Goal: Task Accomplishment & Management: Manage account settings

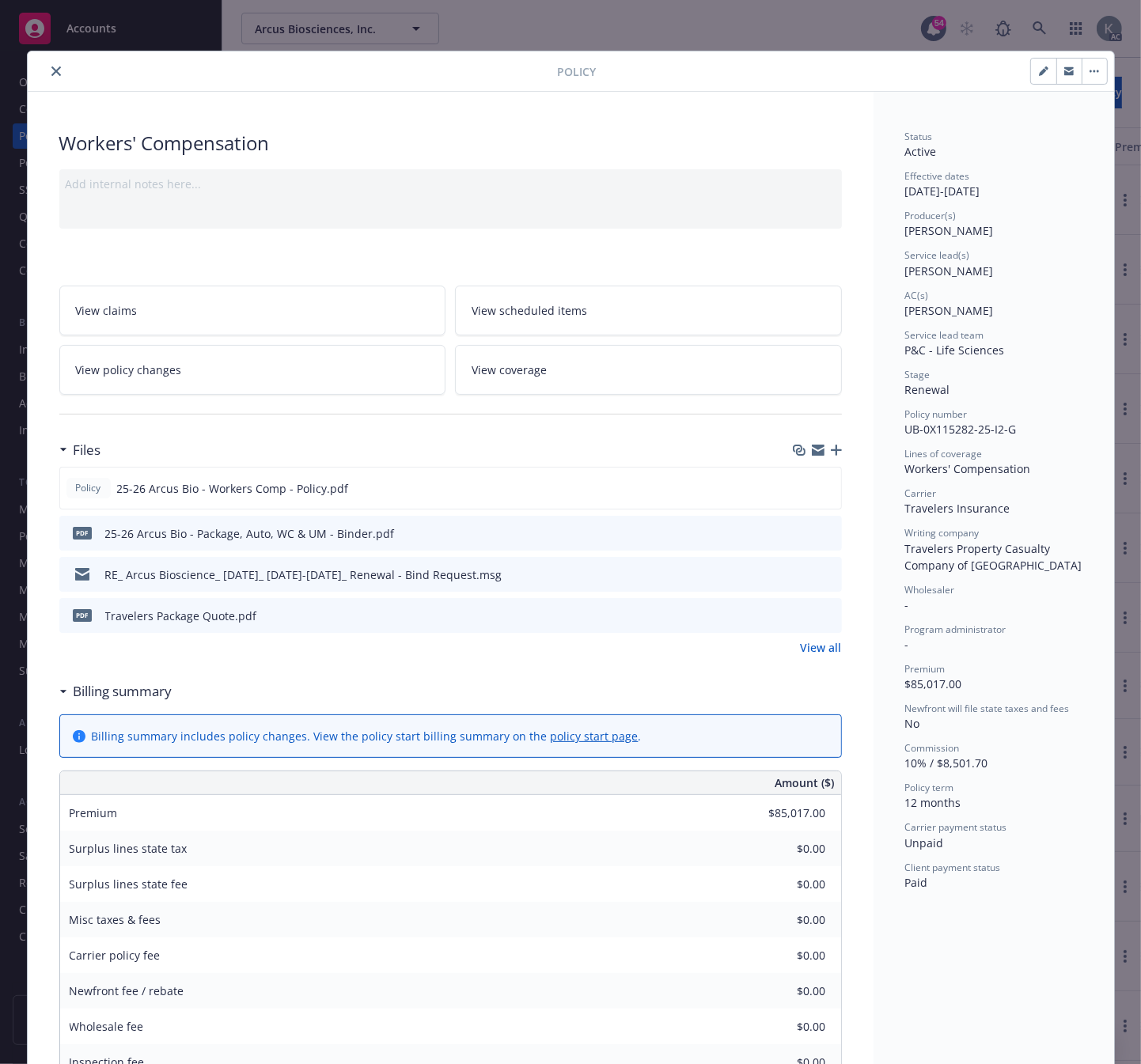
click at [921, 995] on div "Status Active Effective dates [DATE] - [DATE] Producer(s) [PERSON_NAME] Service…" at bounding box center [993, 1064] width 241 height 1945
click at [1018, 984] on div "Status Active Effective dates [DATE] - [DATE] Producer(s) [PERSON_NAME] Service…" at bounding box center [993, 1064] width 241 height 1945
click at [1039, 71] on icon "button" at bounding box center [1044, 71] width 10 height 10
select select "RENEWAL"
select select "12"
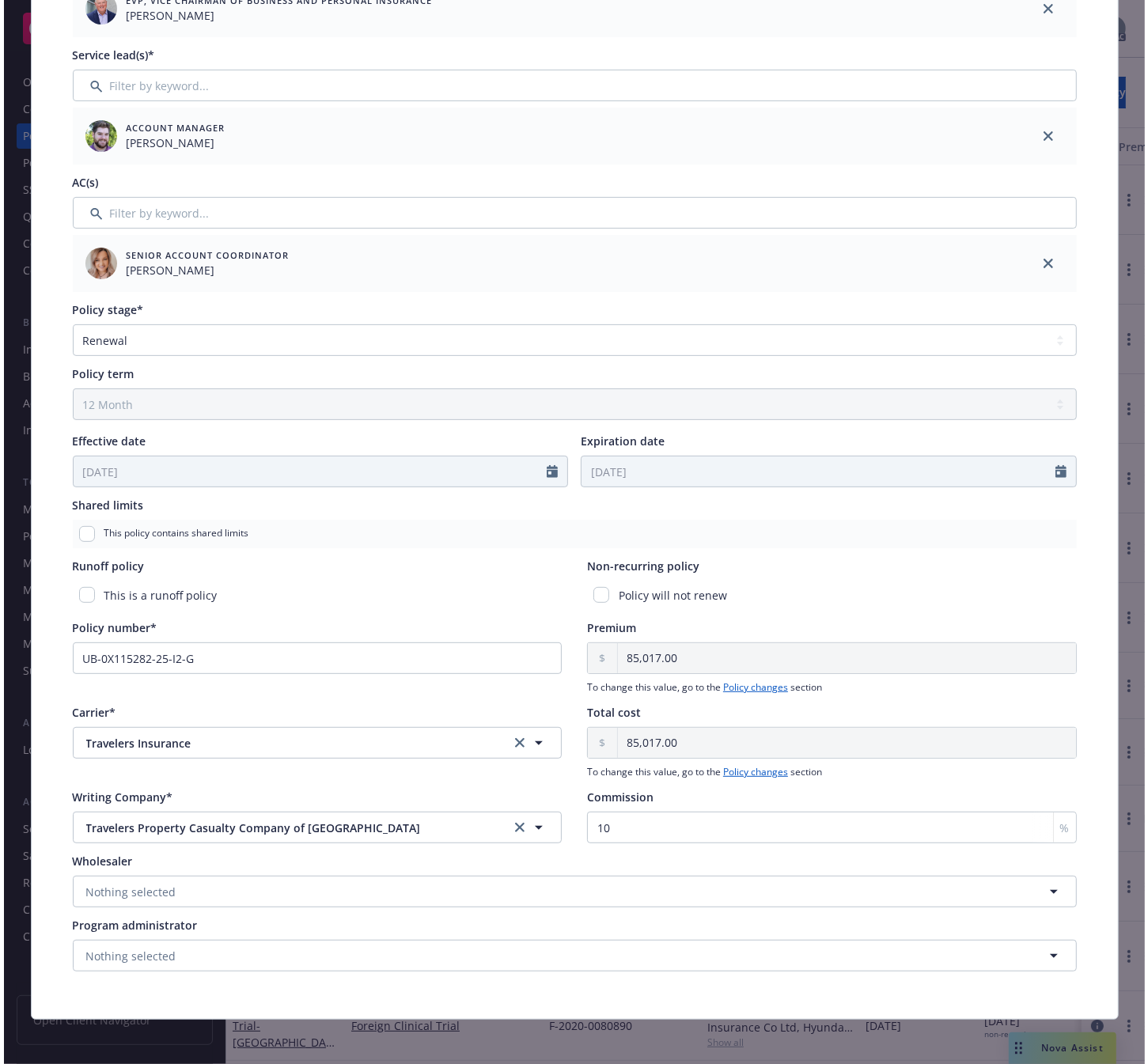
scroll to position [295, 0]
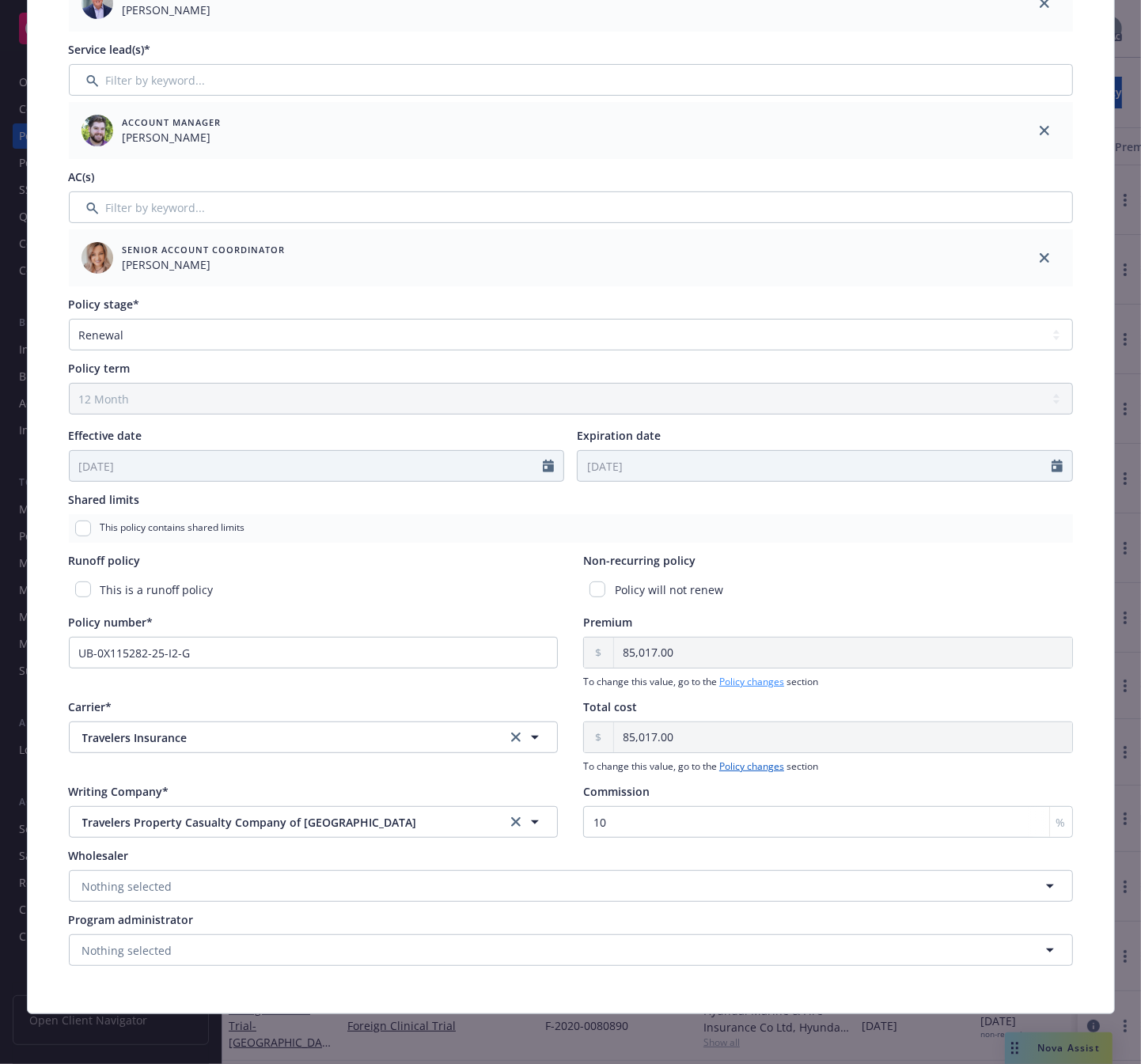
click at [726, 681] on link "Policy changes" at bounding box center [752, 681] width 65 height 13
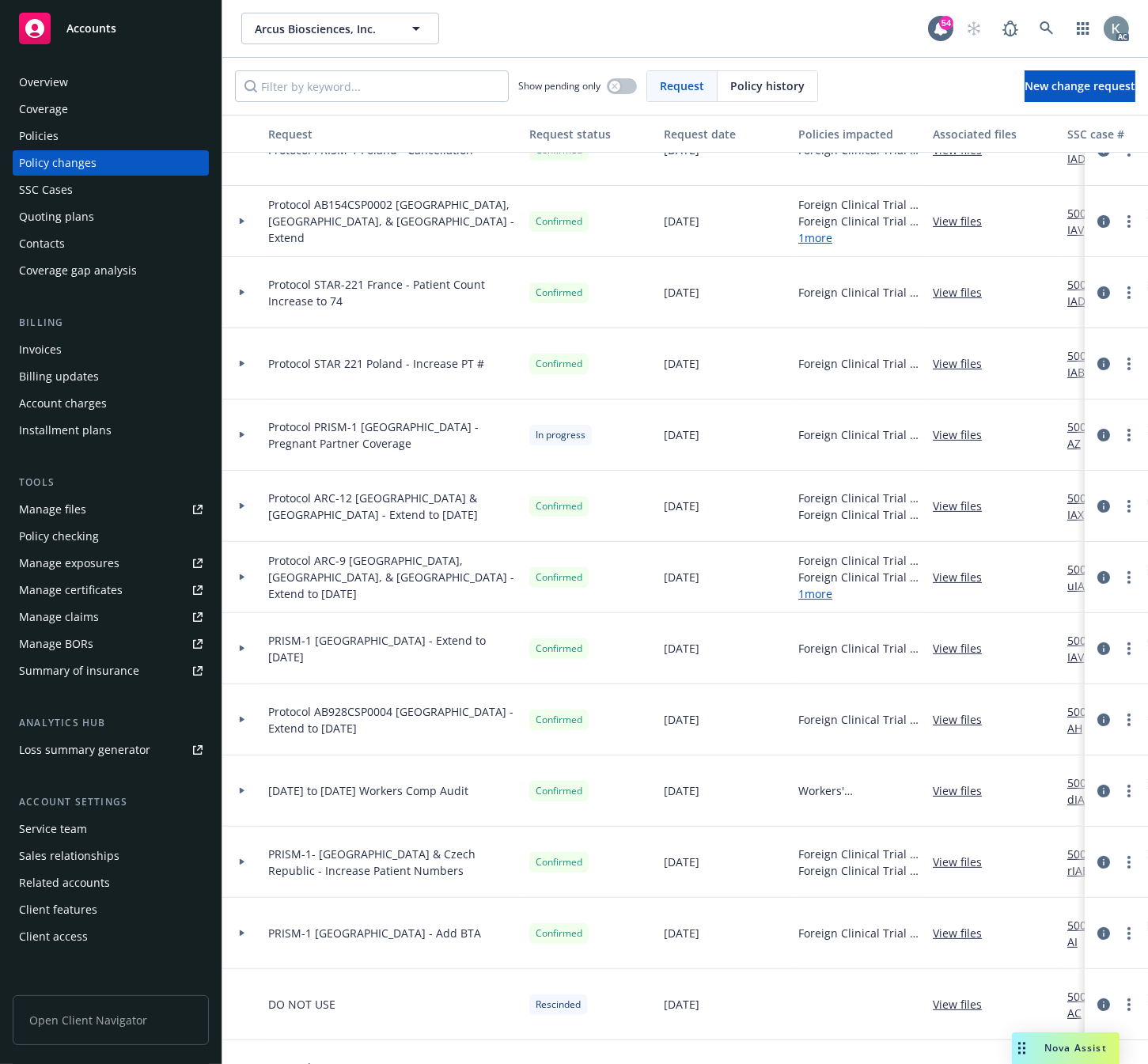
scroll to position [879, 0]
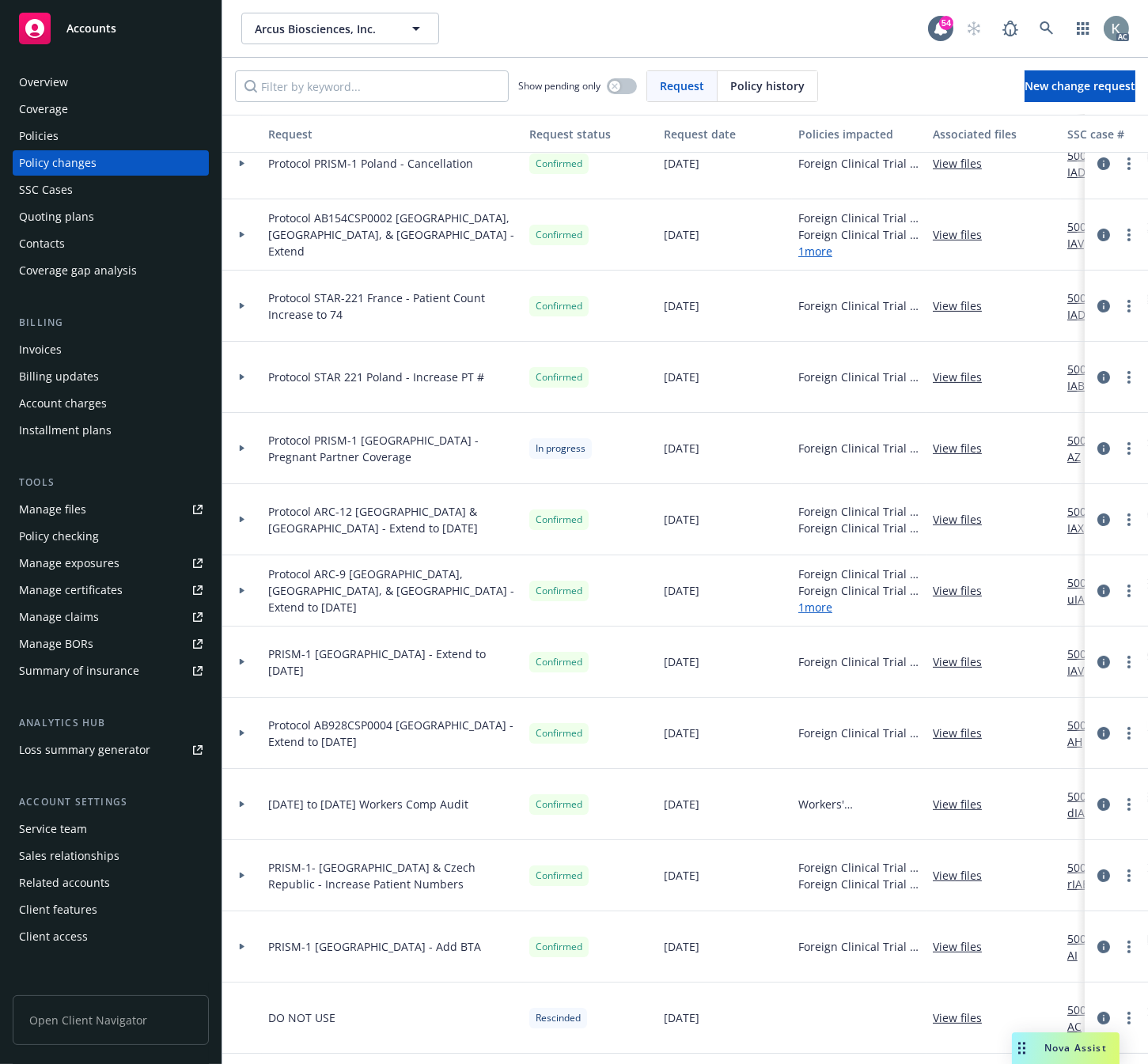
click at [43, 131] on div "Policies" at bounding box center [38, 136] width 39 height 25
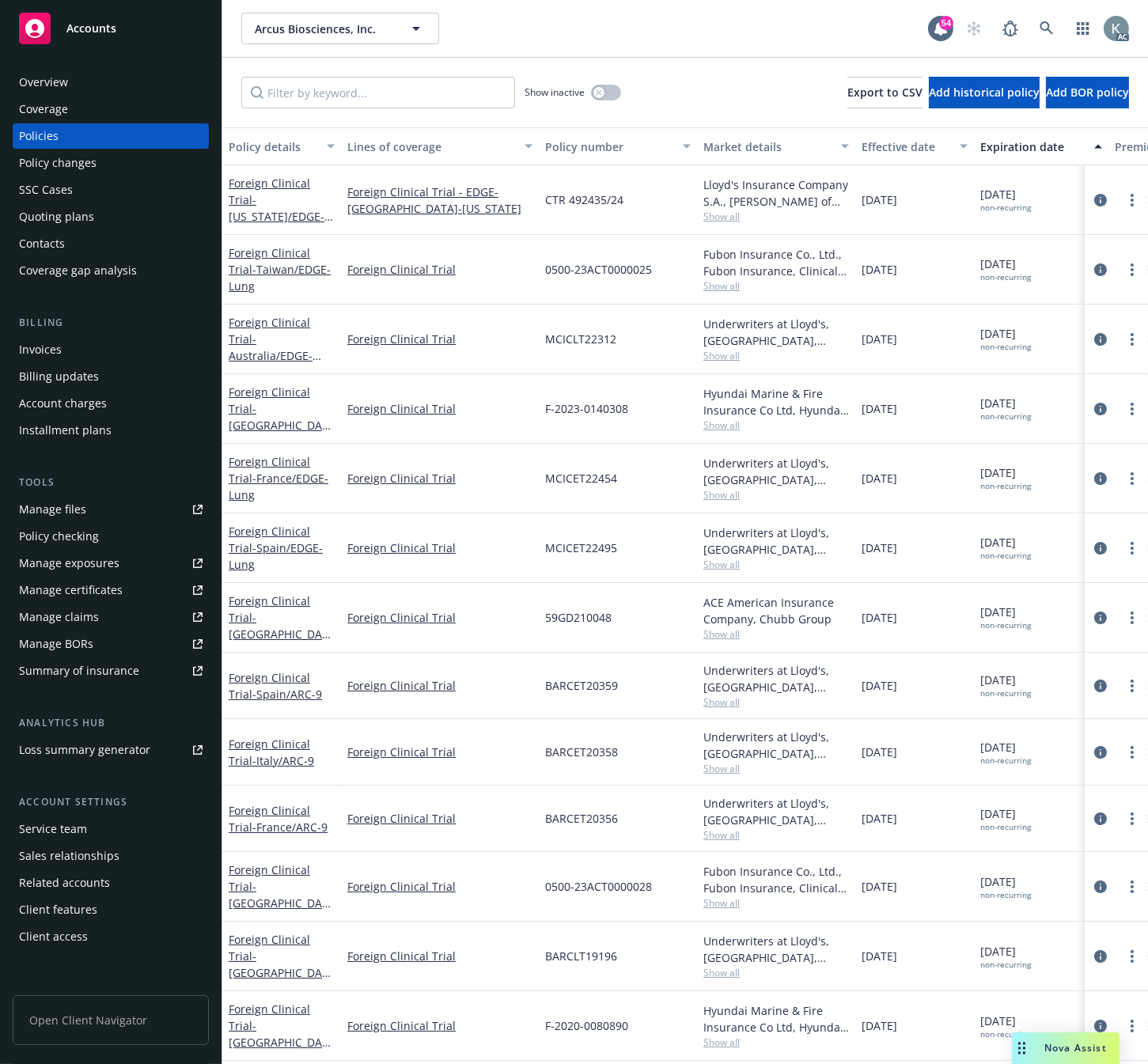
click at [1024, 17] on div "AC" at bounding box center [1043, 28] width 171 height 32
click at [1046, 26] on icon at bounding box center [1046, 28] width 14 height 14
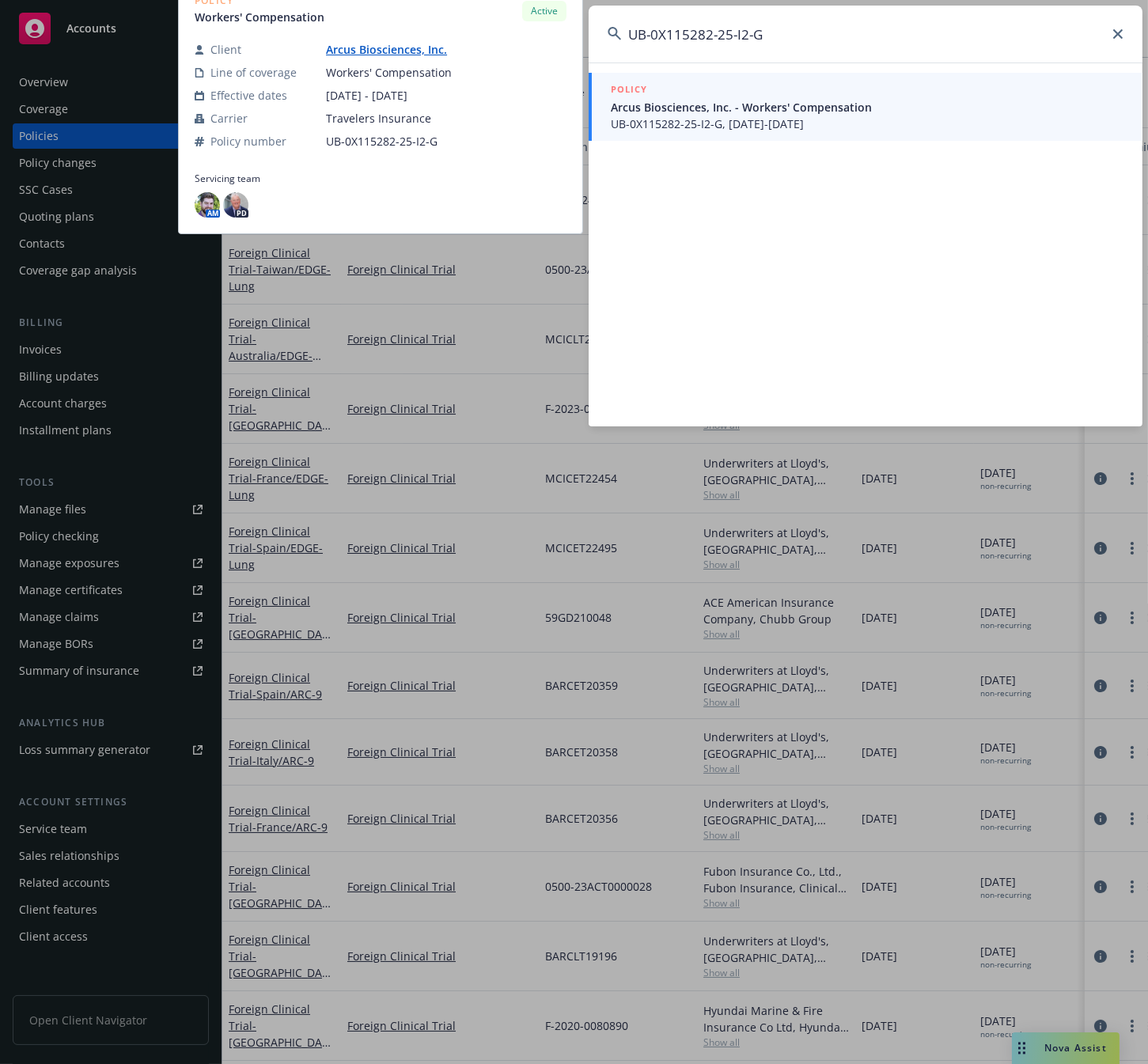
type input "UB-0X115282-25-I2-G"
click at [686, 124] on span "UB-0X115282-25-I2-G, [DATE]-[DATE]" at bounding box center [867, 123] width 512 height 16
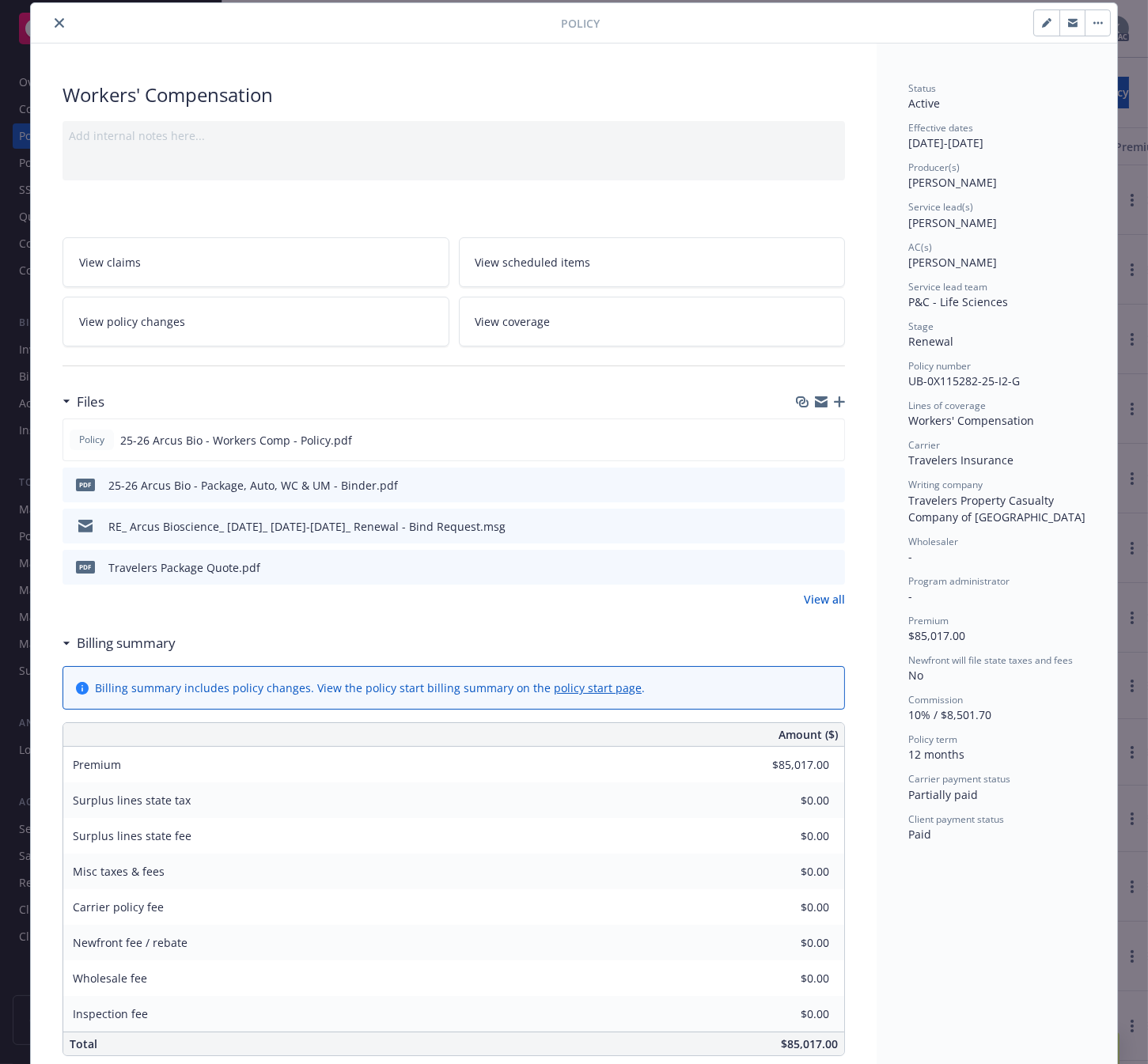
scroll to position [47, 0]
click at [148, 324] on span "View policy changes" at bounding box center [131, 321] width 106 height 16
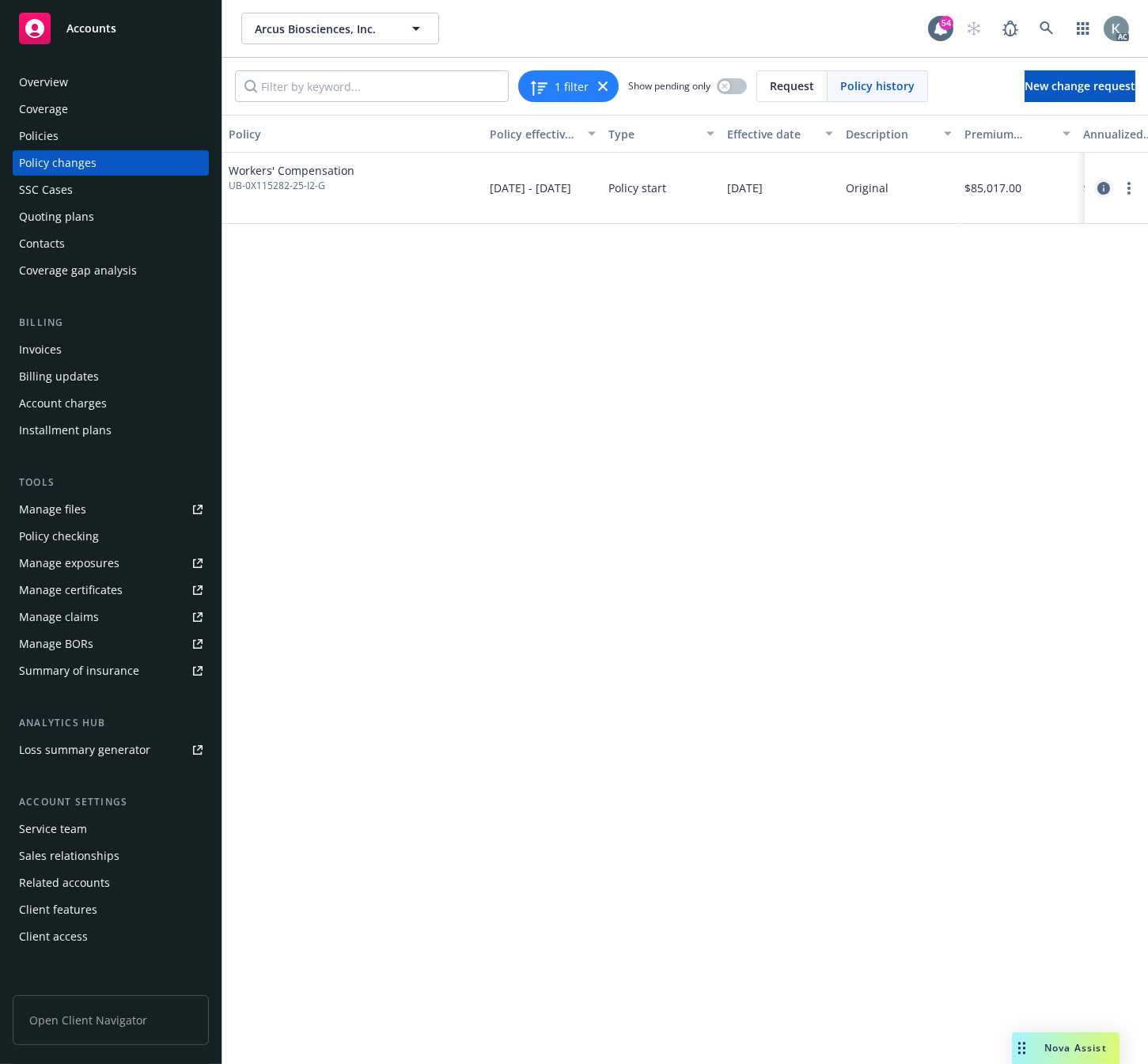
click at [1105, 188] on icon "circleInformation" at bounding box center [1103, 188] width 12 height 12
click at [1127, 183] on circle "more" at bounding box center [1128, 183] width 3 height 3
click at [945, 313] on link "Edit billing info" at bounding box center [1001, 316] width 271 height 32
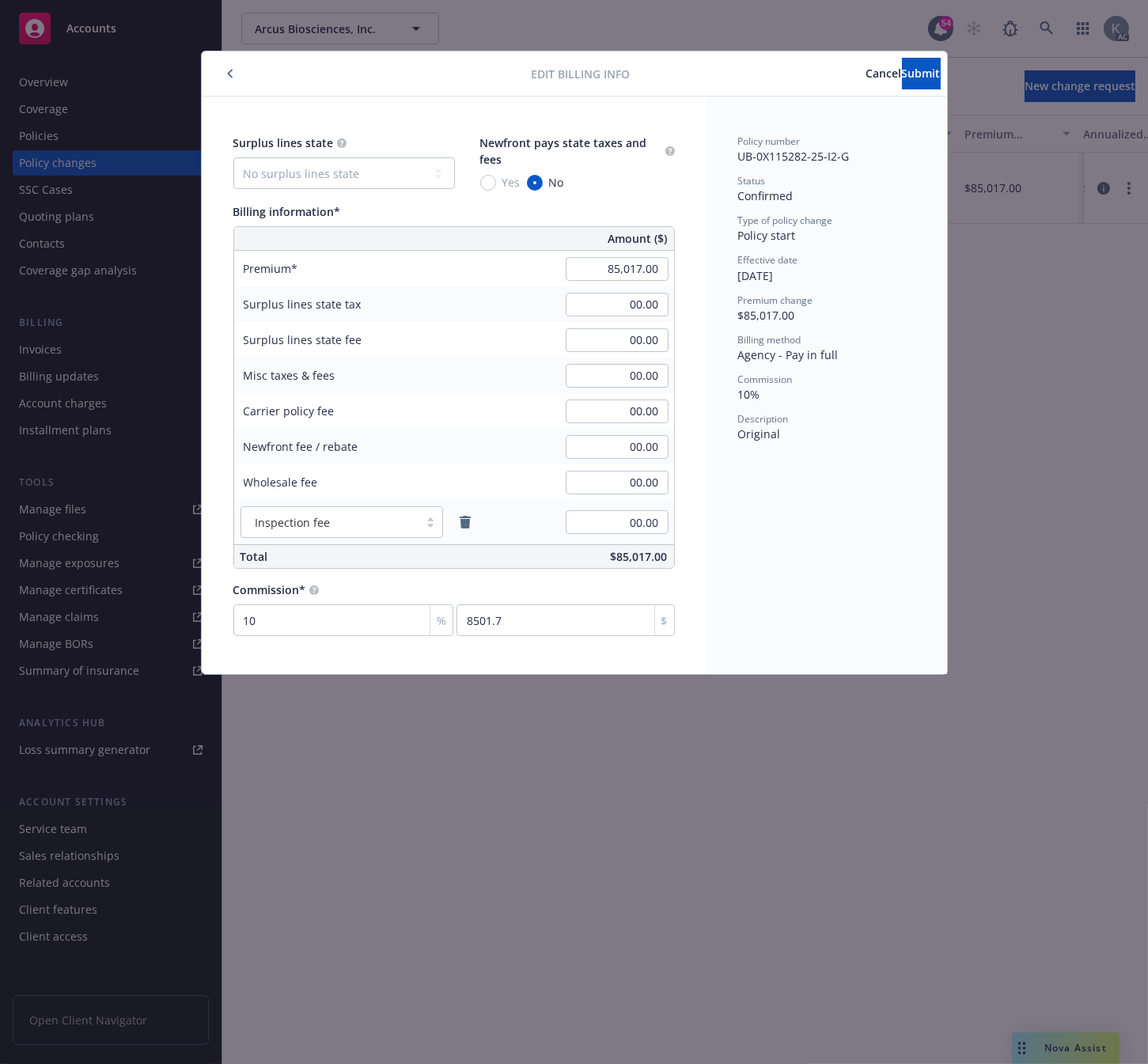
click at [866, 69] on span "Cancel" at bounding box center [883, 73] width 35 height 15
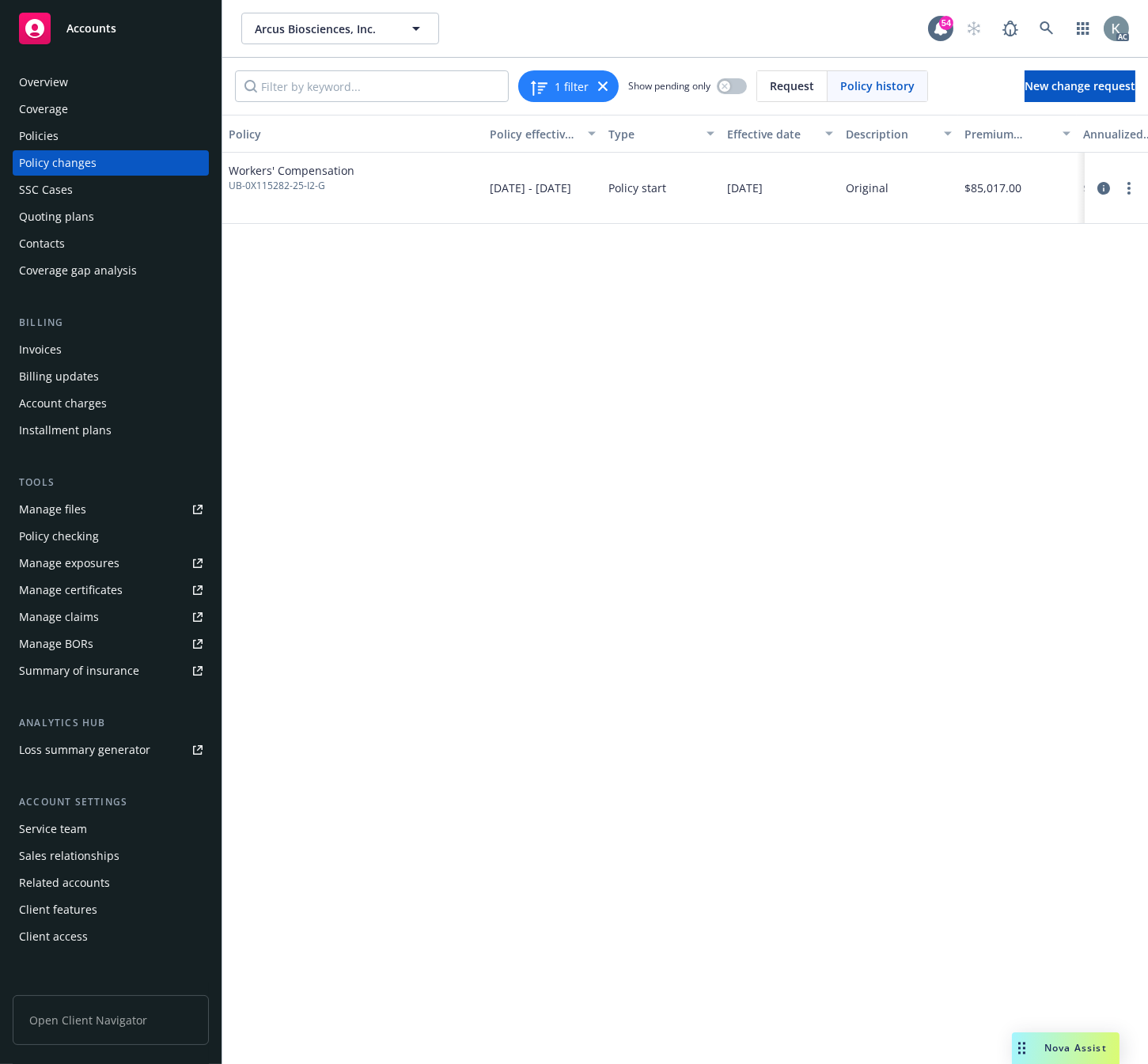
drag, startPoint x: 417, startPoint y: 874, endPoint x: 404, endPoint y: 884, distance: 16.4
click at [417, 874] on div "Policy Policy effective dates Type Effective date Description Premium change An…" at bounding box center [685, 590] width 925 height 950
